Goal: Task Accomplishment & Management: Manage account settings

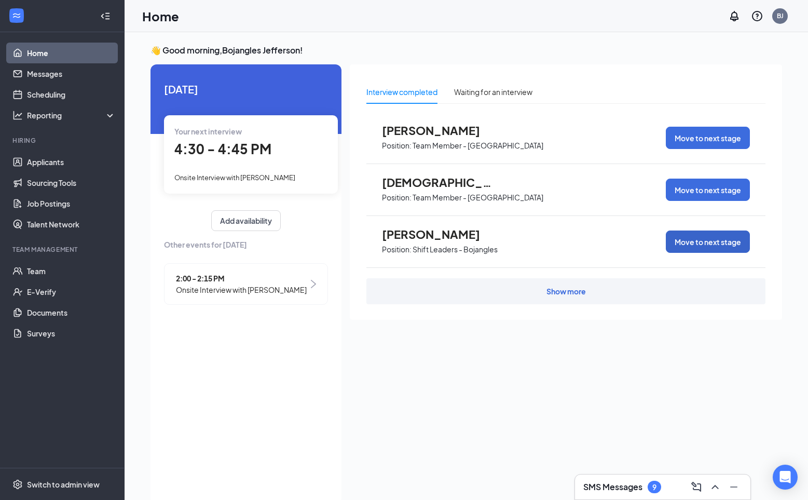
click at [690, 243] on button "Move to next stage" at bounding box center [708, 241] width 84 height 22
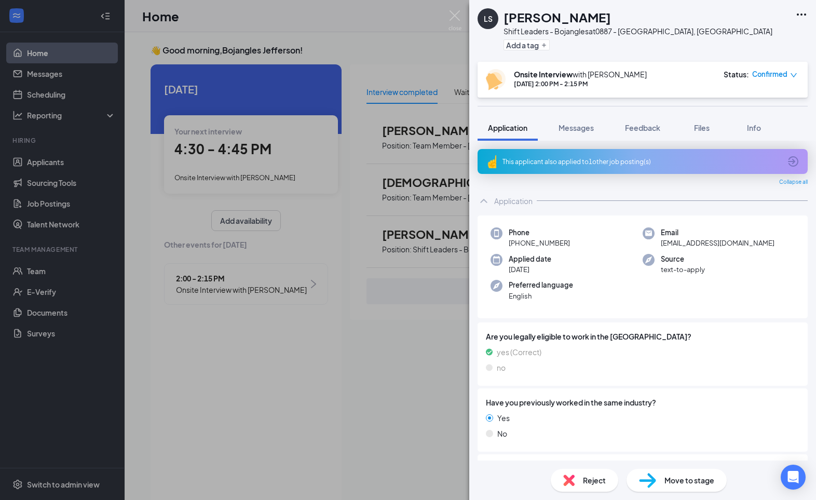
click at [678, 483] on span "Move to stage" at bounding box center [689, 479] width 50 height 11
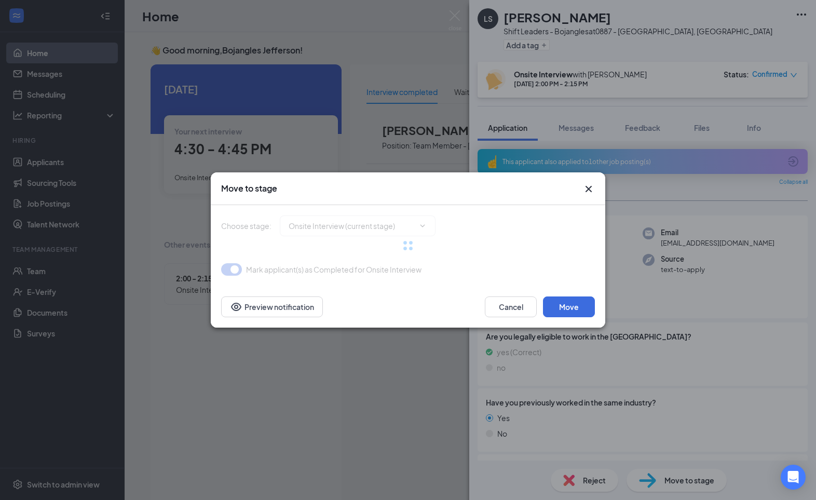
type input "Hiring Complete (final stage)"
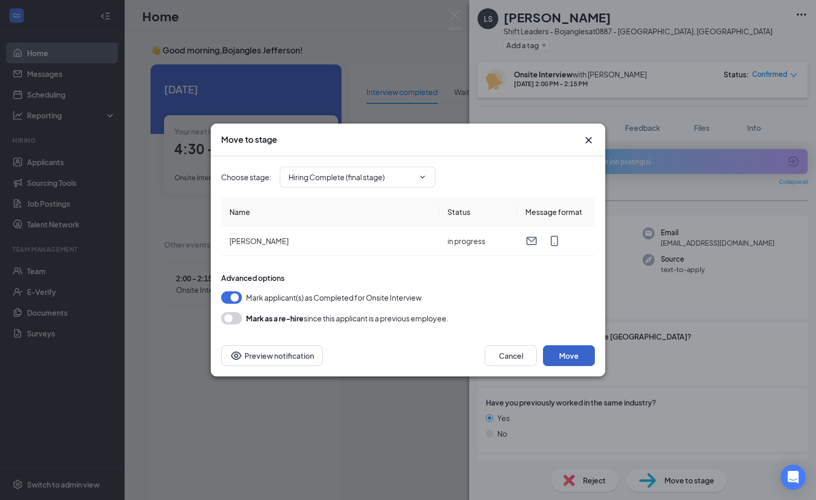
click at [562, 360] on button "Move" at bounding box center [569, 355] width 52 height 21
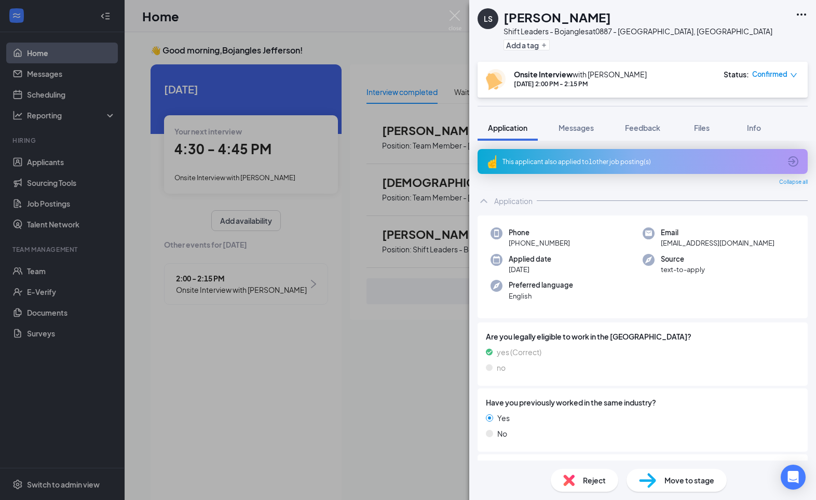
click at [684, 479] on span "Move to stage" at bounding box center [689, 479] width 50 height 11
type input "Hiring Complete (final stage)"
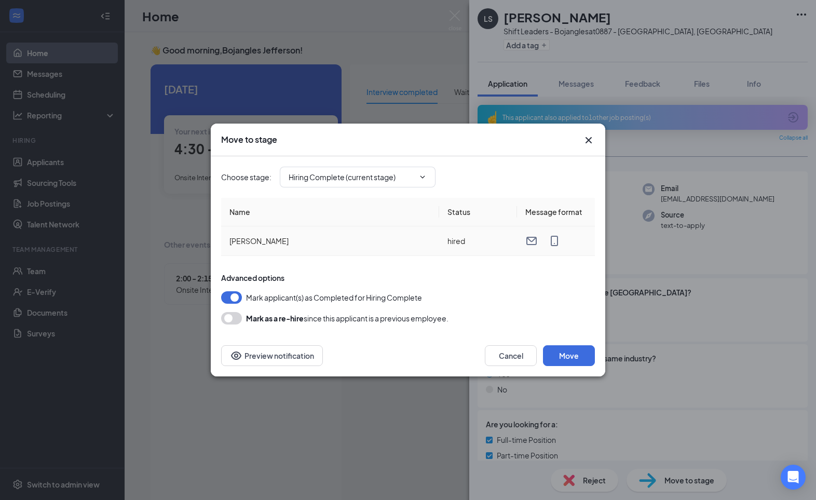
click at [463, 242] on td "hired" at bounding box center [478, 241] width 78 height 30
click at [577, 359] on button "Move" at bounding box center [569, 355] width 52 height 21
click at [235, 317] on button "button" at bounding box center [231, 318] width 21 height 12
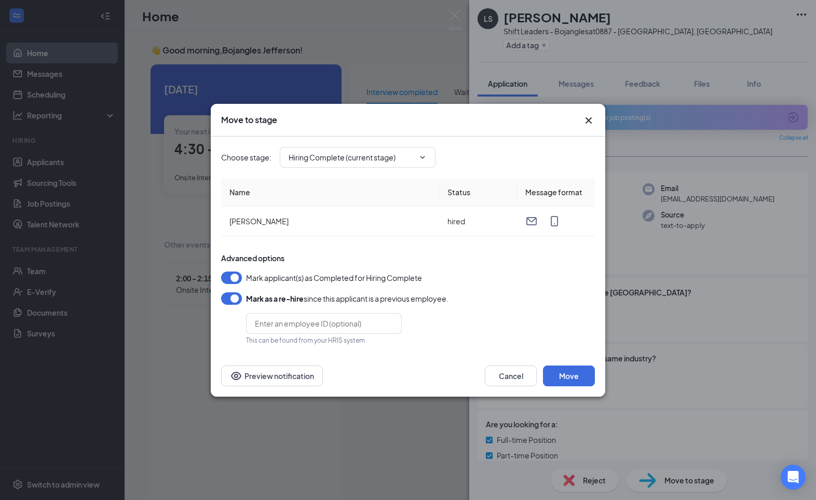
click at [239, 298] on button "button" at bounding box center [231, 298] width 21 height 12
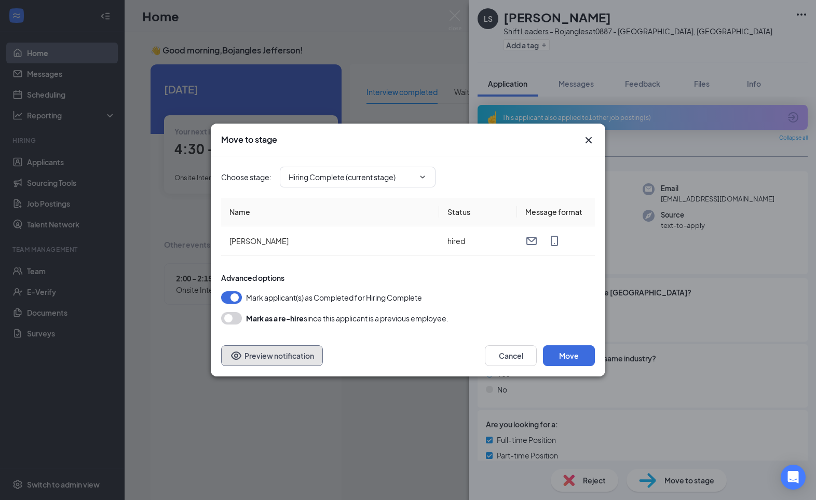
click at [313, 355] on button "Preview notification" at bounding box center [272, 355] width 102 height 21
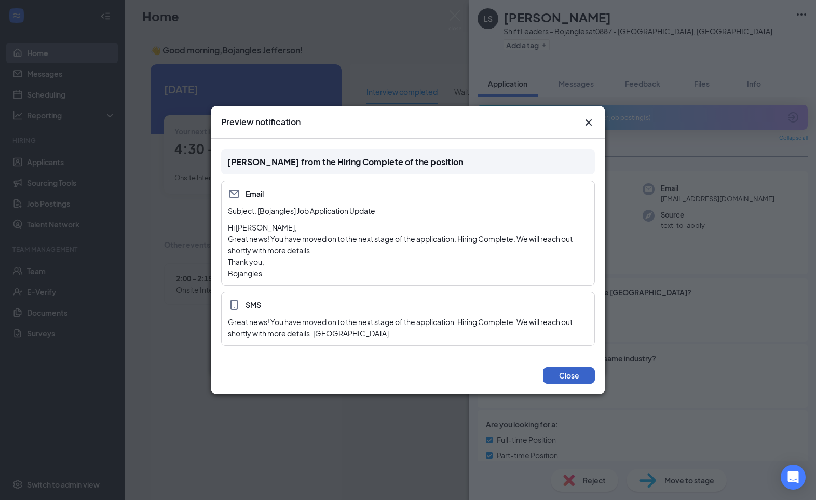
click at [578, 373] on button "Close" at bounding box center [569, 375] width 52 height 17
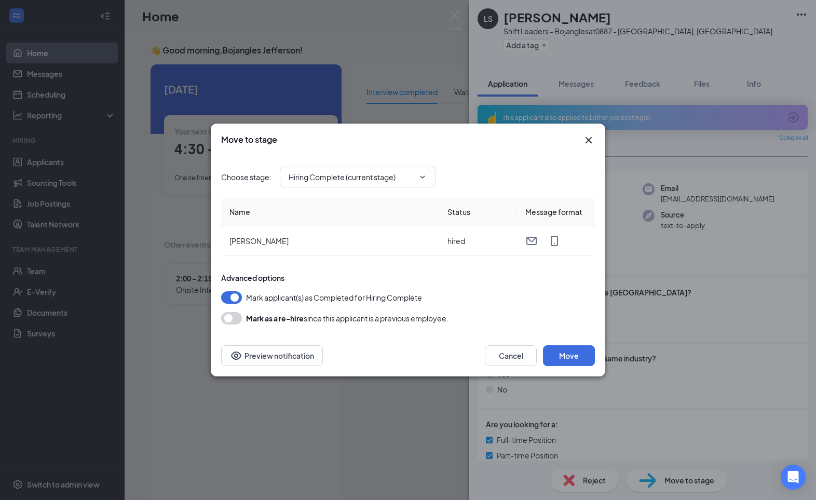
click at [588, 143] on icon "Cross" at bounding box center [588, 140] width 12 height 12
